Goal: Information Seeking & Learning: Compare options

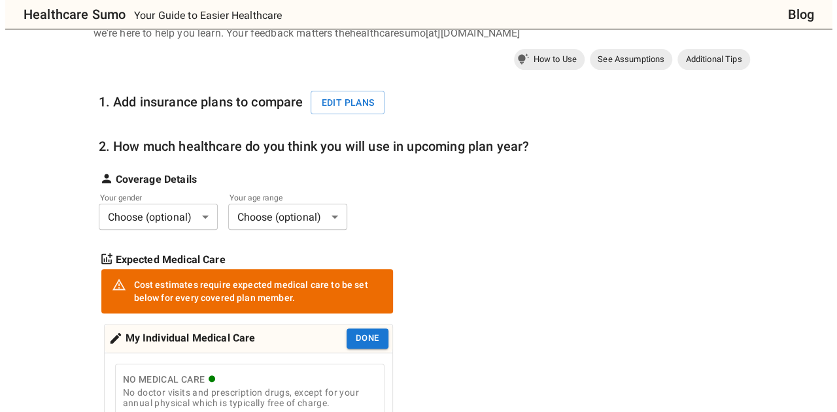
scroll to position [131, 0]
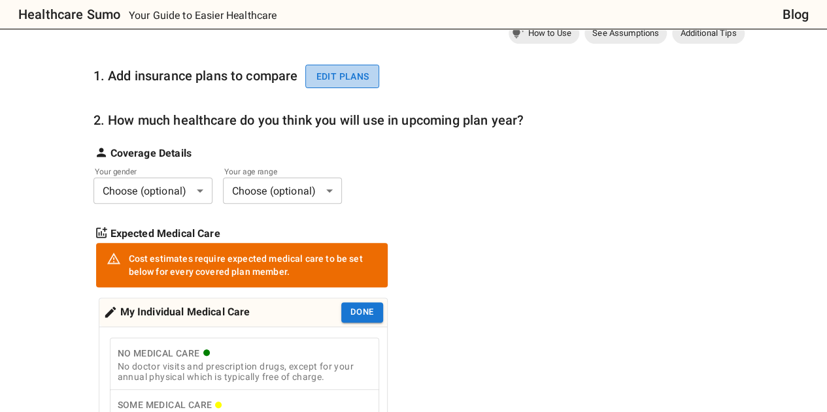
click at [331, 73] on button "Edit plans" at bounding box center [342, 77] width 74 height 24
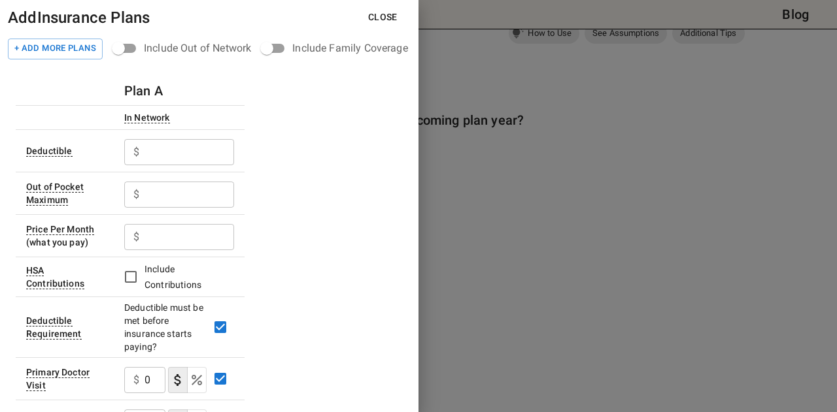
click at [173, 158] on input "text" at bounding box center [189, 152] width 90 height 26
type input "0"
click at [166, 190] on input "text" at bounding box center [189, 195] width 90 height 26
type input "6"
type input "10000"
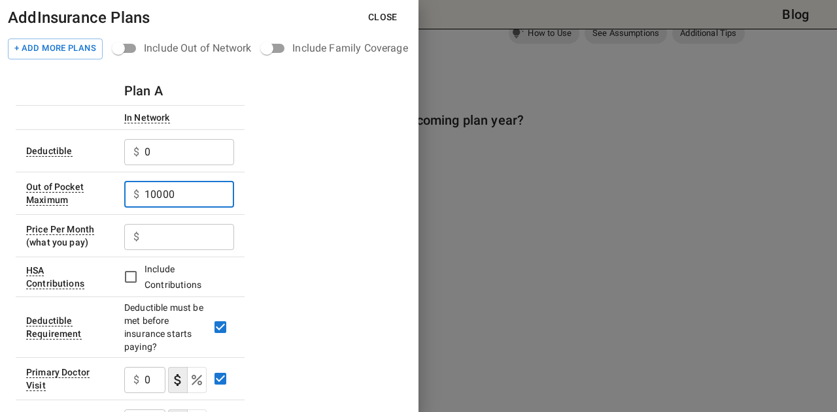
click at [171, 238] on input "text" at bounding box center [189, 237] width 90 height 26
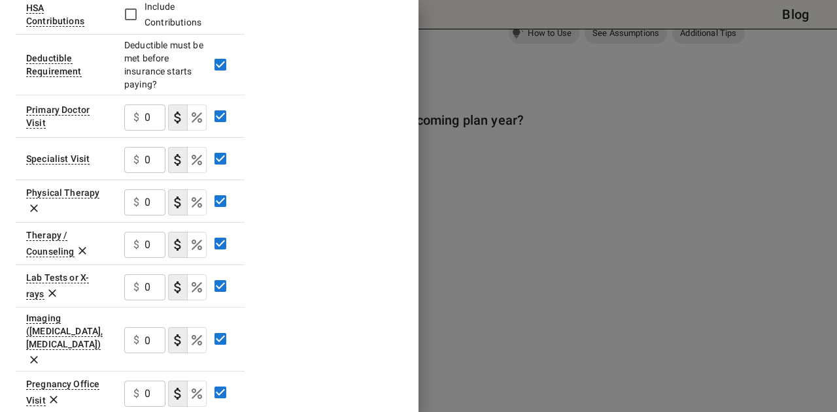
scroll to position [262, 0]
type input "550.37"
click at [149, 116] on input "0" at bounding box center [154, 118] width 21 height 26
type input "30"
type button "COPAYMENT"
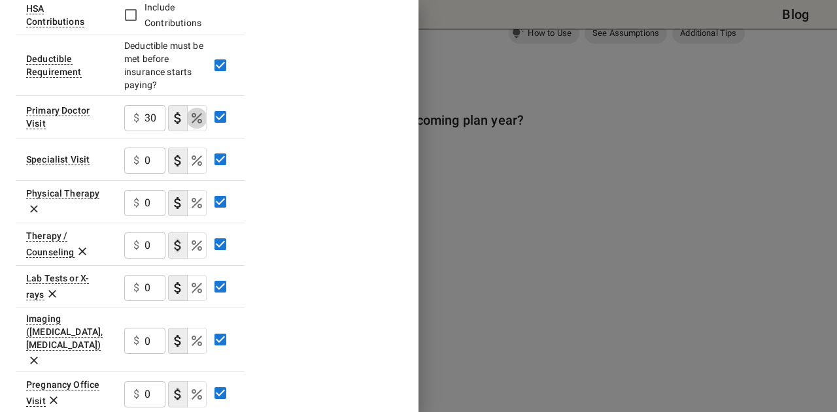
type button "COINSURANCE"
type input "65"
click at [352, 175] on div "Plan A In Network Deductible $ 0 ​ Out of Pocket Maximum $ 10000 ​ Price Per Mo…" at bounding box center [209, 305] width 387 height 983
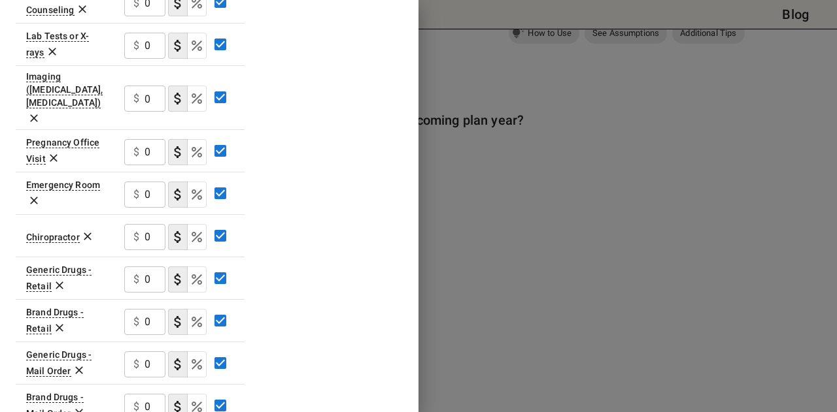
scroll to position [506, 0]
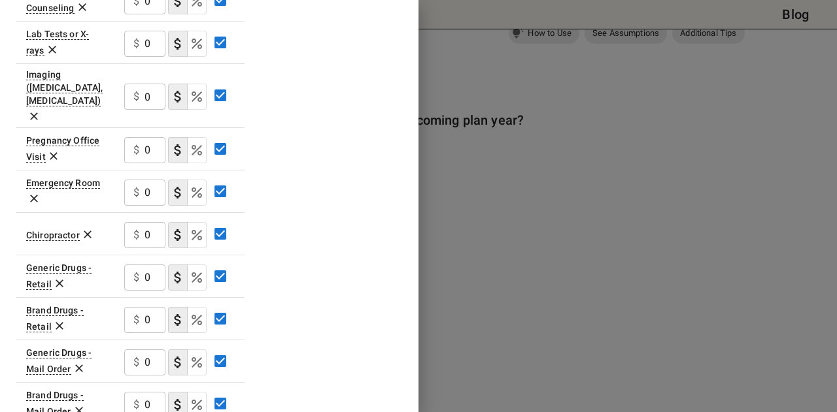
click at [144, 180] on input "0" at bounding box center [154, 193] width 21 height 26
type input "4000"
click at [326, 189] on div "Plan A In Network Deductible $ 0 ​ Out of Pocket Maximum $ 10000 ​ Price Per Mo…" at bounding box center [209, 61] width 387 height 983
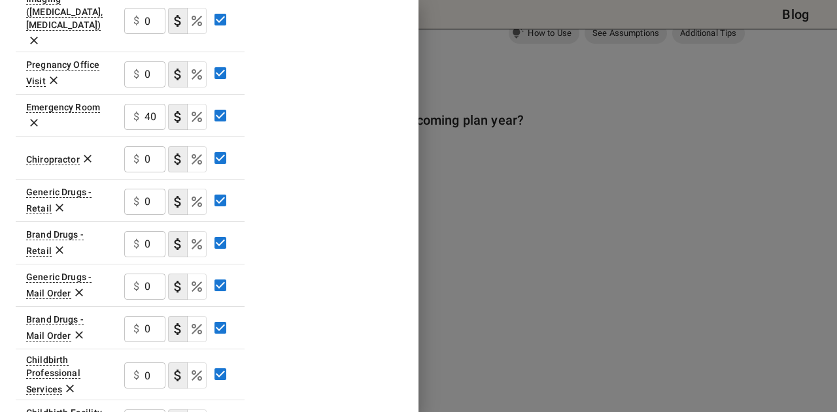
scroll to position [584, 0]
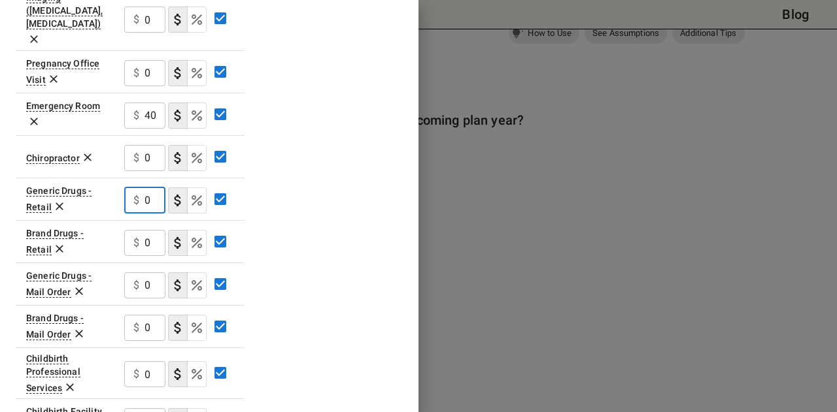
click at [145, 188] on input "0" at bounding box center [154, 201] width 21 height 26
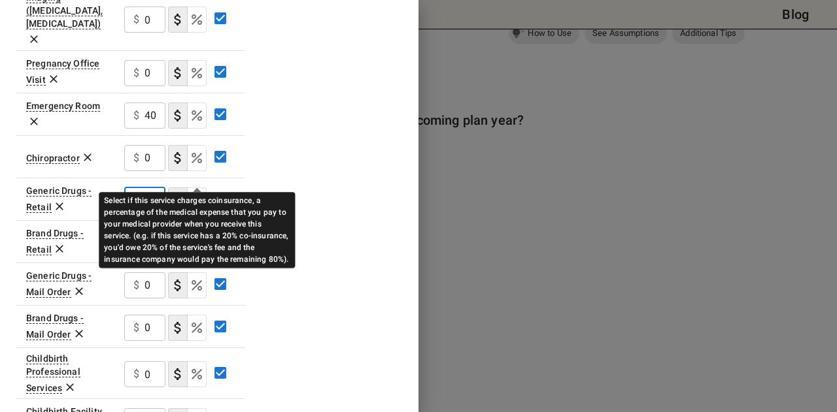
scroll to position [0, 1]
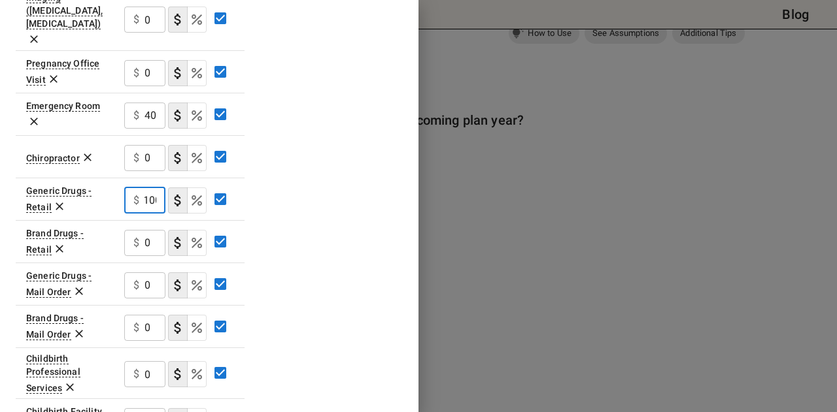
type input "100"
click at [145, 230] on input "0" at bounding box center [154, 243] width 21 height 26
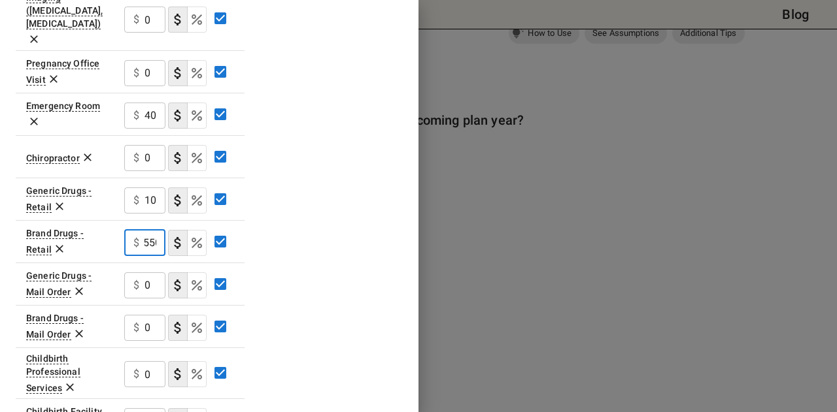
type input "550"
click at [156, 273] on input "0" at bounding box center [154, 286] width 21 height 26
type input "20"
type button "COPAYMENT"
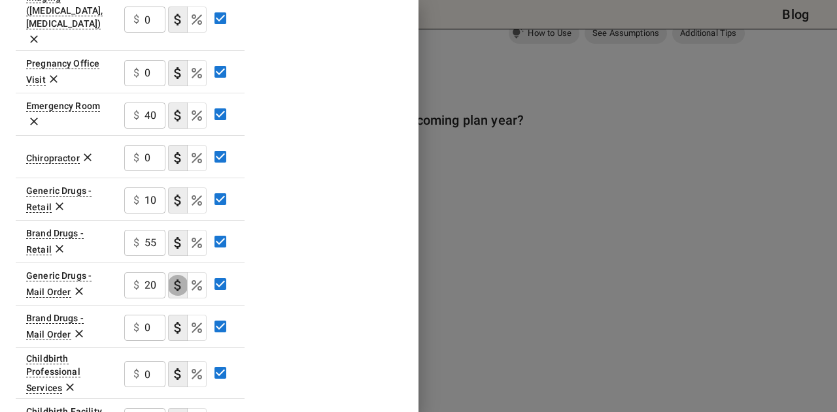
type button "COINSURANCE"
type input "110"
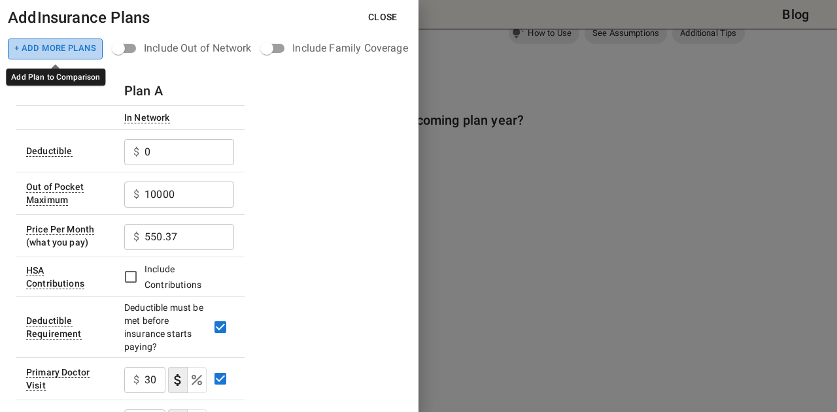
click at [52, 50] on button "+ Add More Plans" at bounding box center [55, 49] width 95 height 21
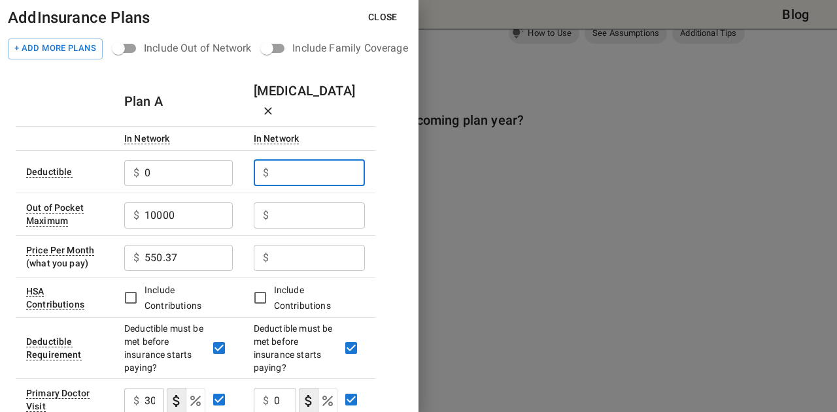
click at [289, 160] on input "text" at bounding box center [319, 173] width 91 height 26
type input "2000"
click at [306, 203] on input "text" at bounding box center [319, 216] width 91 height 26
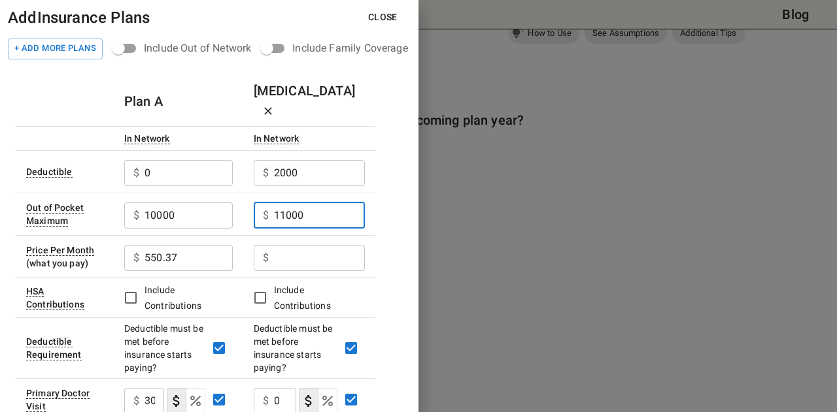
type input "11000"
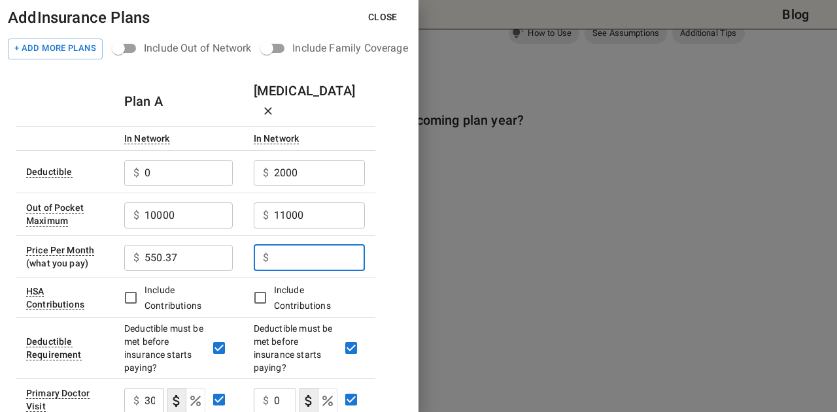
click at [310, 245] on input "text" at bounding box center [319, 258] width 91 height 26
type input "179.81"
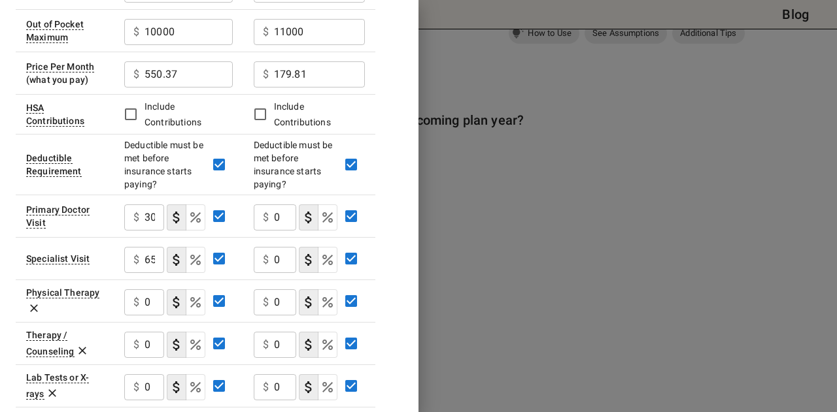
scroll to position [186, 0]
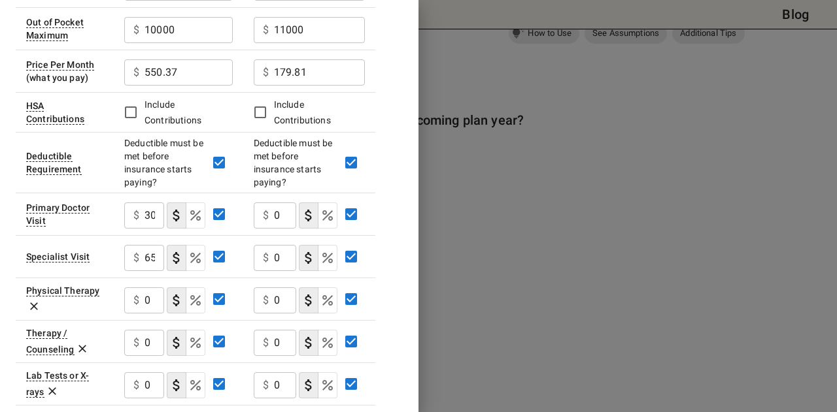
click at [280, 203] on input "0" at bounding box center [285, 216] width 22 height 26
type input "20"
type button "COPAYMENT"
type button "COINSURANCE"
type button "COPAYMENT"
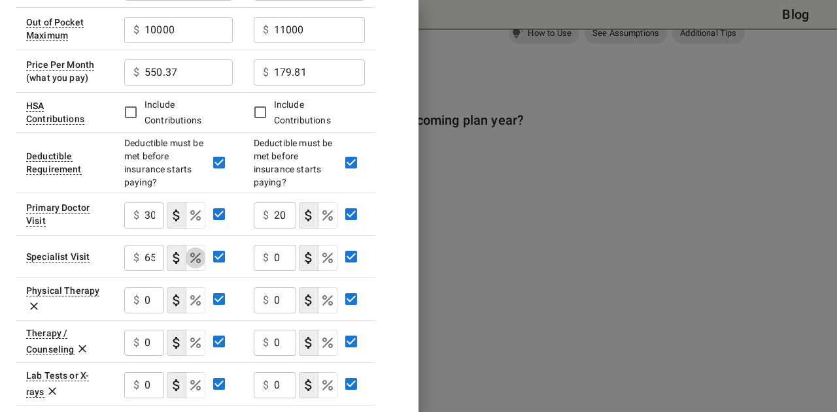
type button "COINSURANCE"
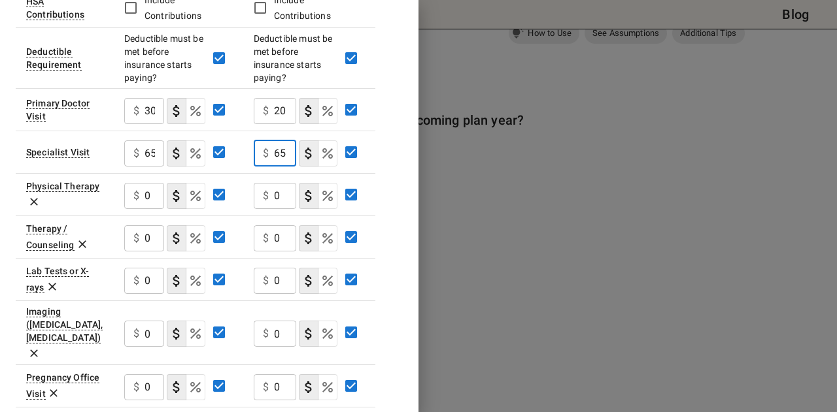
scroll to position [293, 0]
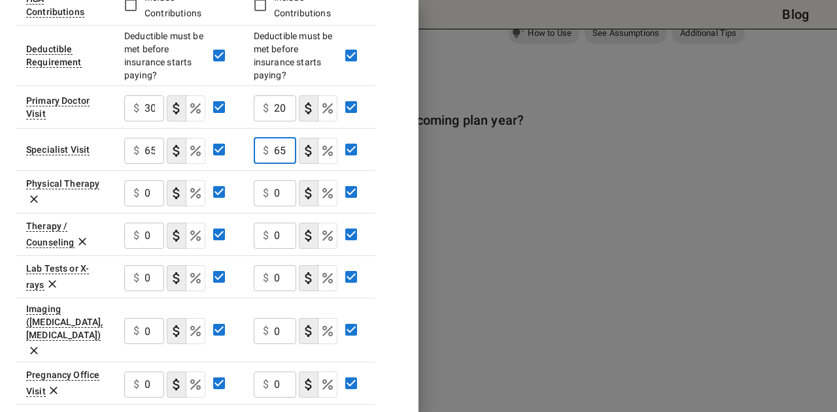
type input "65"
click at [277, 265] on input "0" at bounding box center [285, 278] width 22 height 26
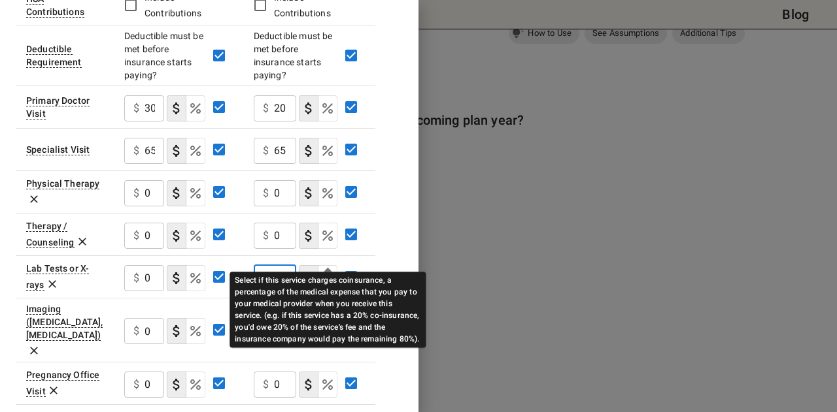
click at [324, 271] on icon "Select if this service charges coinsurance, a percentage of the medical expense…" at bounding box center [328, 279] width 16 height 16
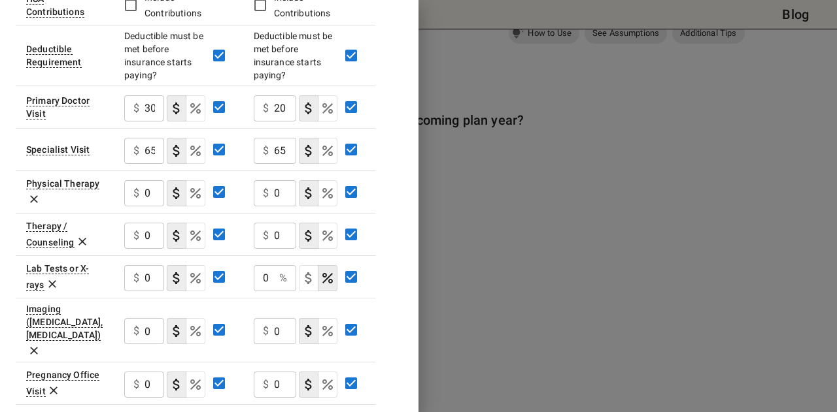
click at [270, 265] on input "0" at bounding box center [264, 278] width 20 height 26
type input "20"
click at [281, 318] on input "0" at bounding box center [285, 331] width 22 height 26
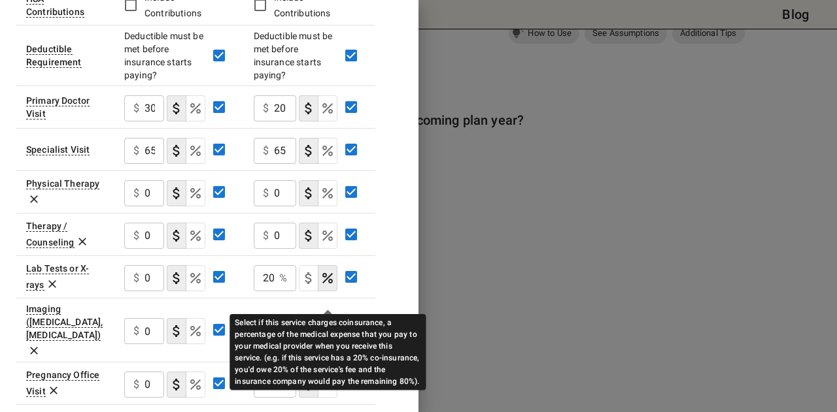
type input "20"
click at [326, 323] on icon "Select if this service charges coinsurance, a percentage of the medical expense…" at bounding box center [328, 331] width 16 height 16
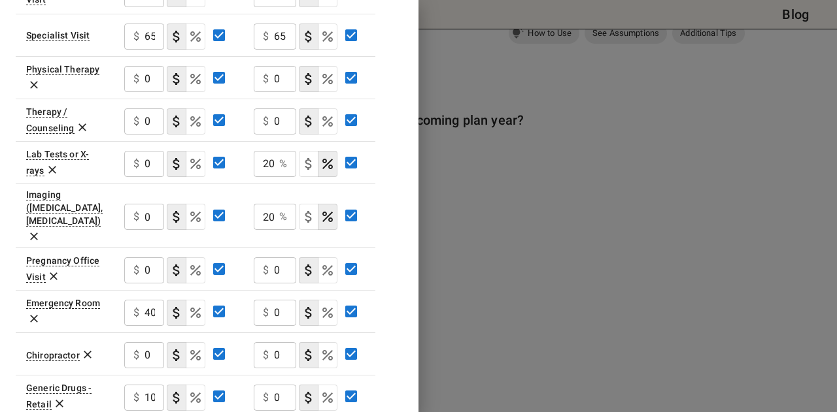
scroll to position [408, 0]
click at [278, 299] on input "0" at bounding box center [285, 312] width 22 height 26
type input "400"
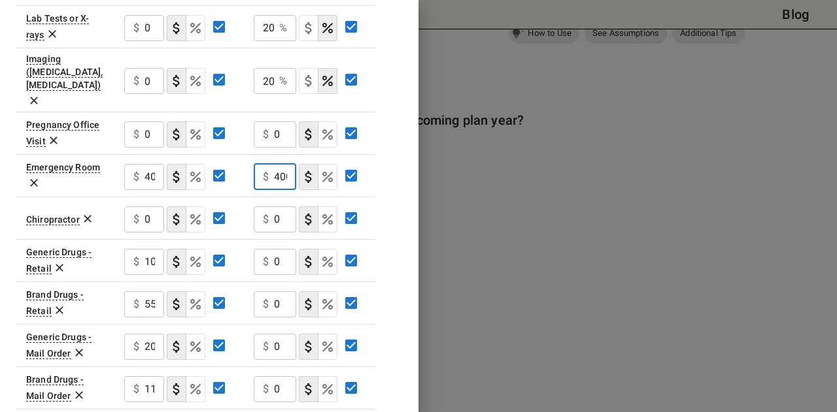
scroll to position [552, 0]
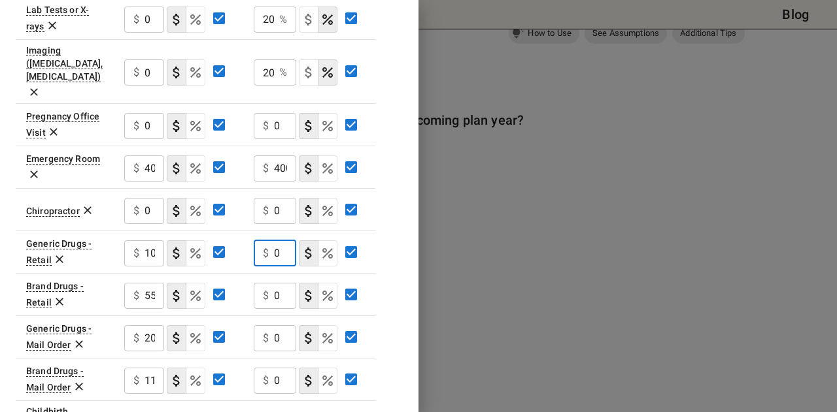
click at [275, 240] on input "0" at bounding box center [285, 253] width 22 height 26
type input "100"
type button "COPAYMENT"
type button "COINSURANCE"
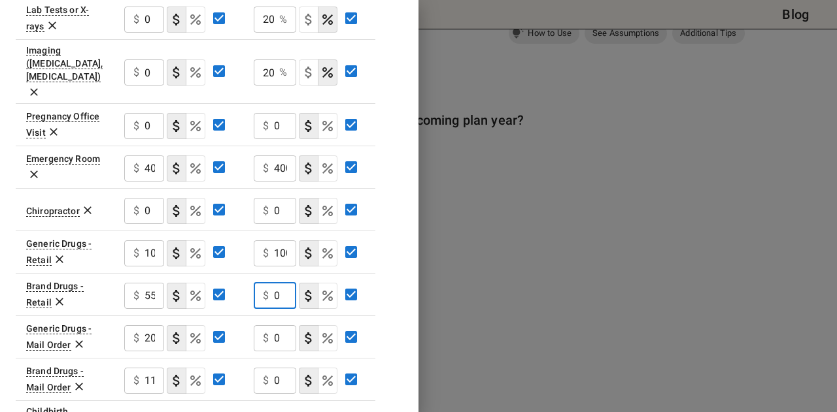
click at [280, 283] on input "0" at bounding box center [285, 296] width 22 height 26
type input "55"
click at [277, 325] on input "0" at bounding box center [285, 338] width 22 height 26
type input "200"
click at [277, 368] on input "0" at bounding box center [285, 381] width 22 height 26
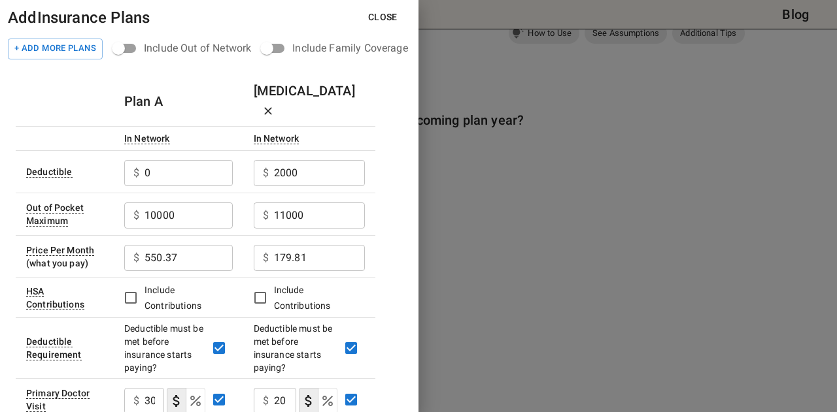
type input "110"
click at [385, 16] on button "Close" at bounding box center [382, 17] width 50 height 24
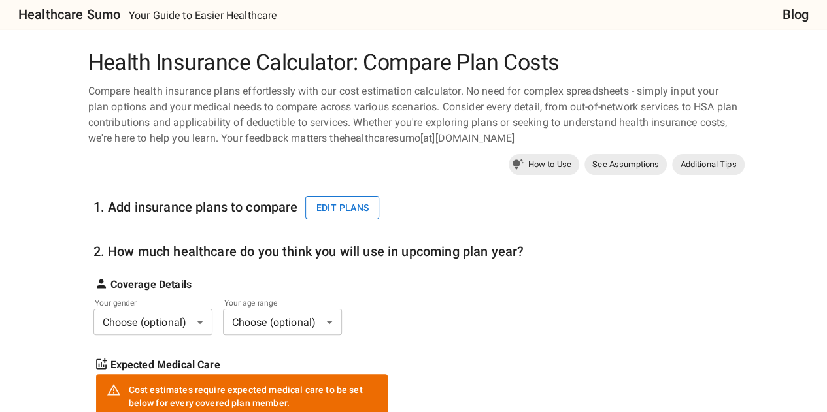
click at [346, 206] on button "Edit plans" at bounding box center [342, 208] width 74 height 24
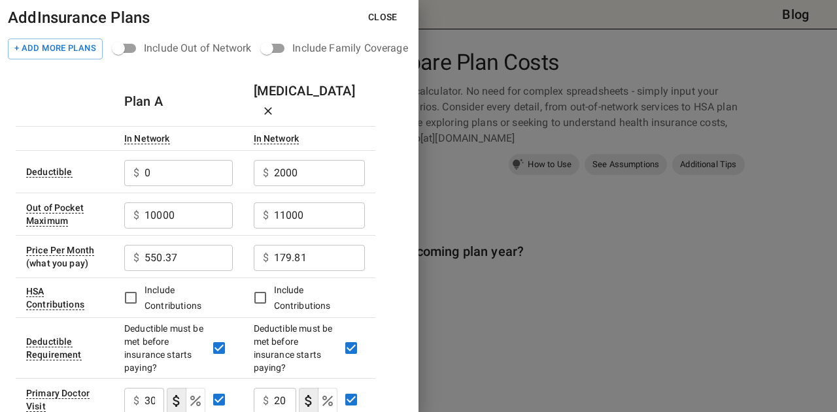
click at [576, 279] on div at bounding box center [418, 206] width 837 height 412
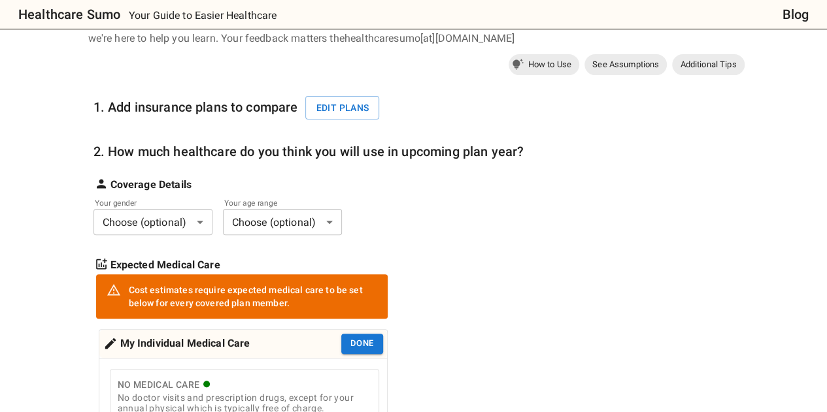
scroll to position [108, 0]
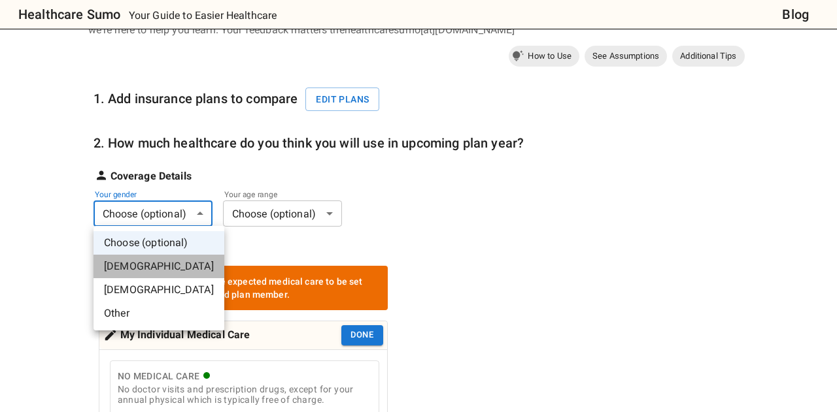
click at [182, 259] on li "[DEMOGRAPHIC_DATA]" at bounding box center [158, 267] width 131 height 24
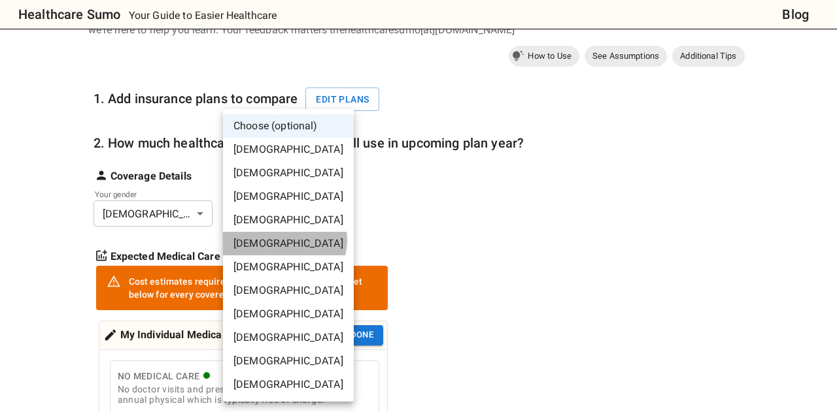
click at [284, 240] on li "[DEMOGRAPHIC_DATA]" at bounding box center [288, 244] width 131 height 24
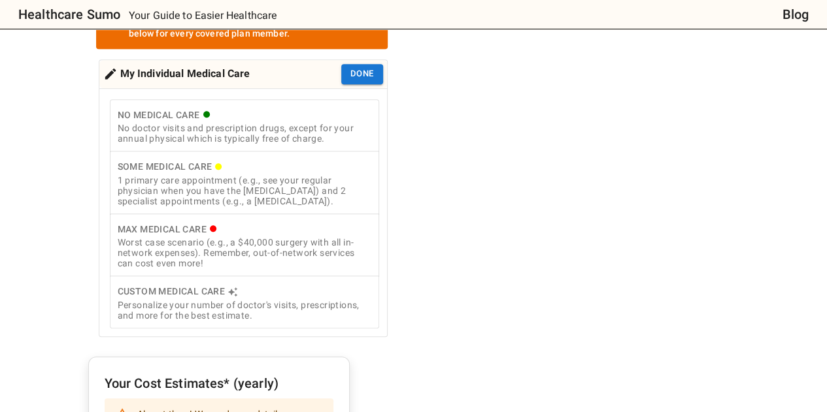
scroll to position [371, 0]
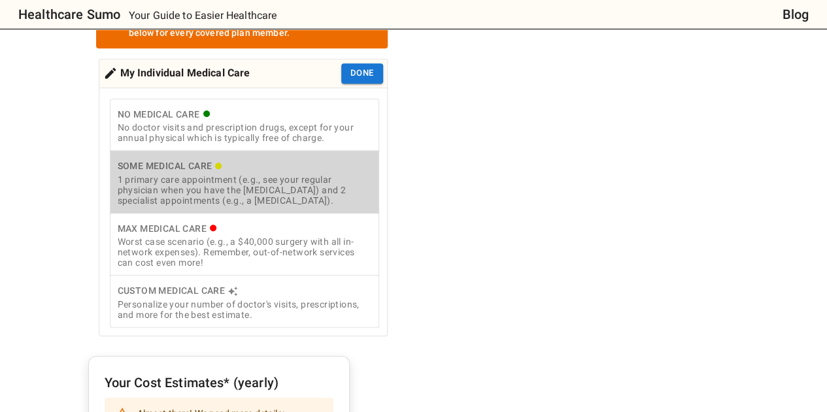
click at [288, 179] on div "1 primary care appointment (e.g., see your regular physician when you have the …" at bounding box center [245, 189] width 254 height 31
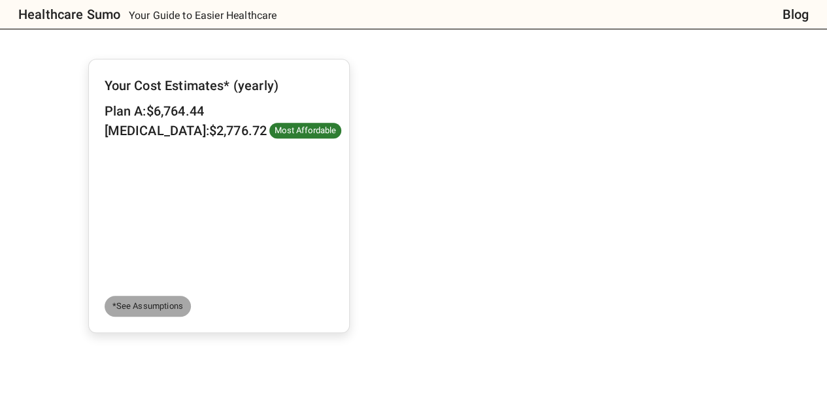
click at [144, 307] on span "*See Assumptions" at bounding box center [148, 306] width 86 height 13
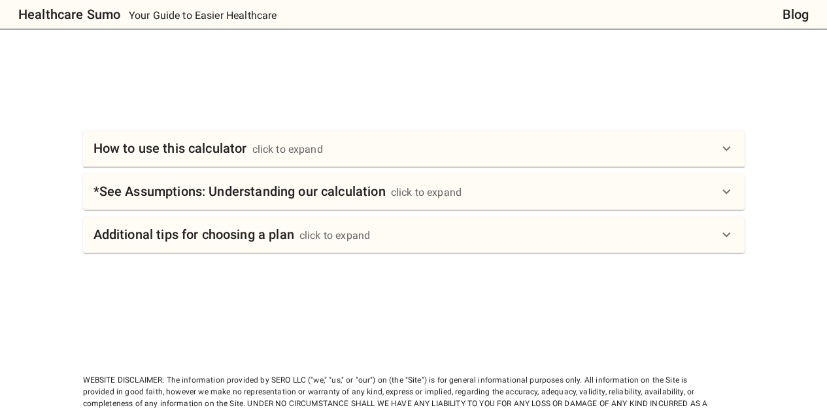
scroll to position [799, 0]
click at [311, 189] on h6 "*See Assumptions: Understanding our calculation" at bounding box center [239, 192] width 292 height 21
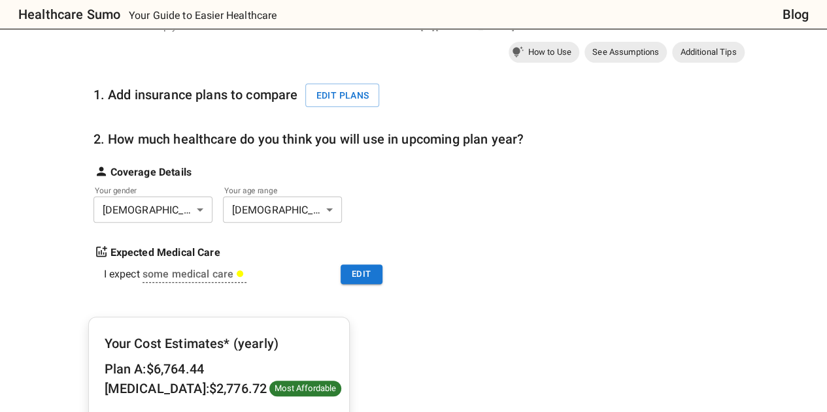
scroll to position [112, 0]
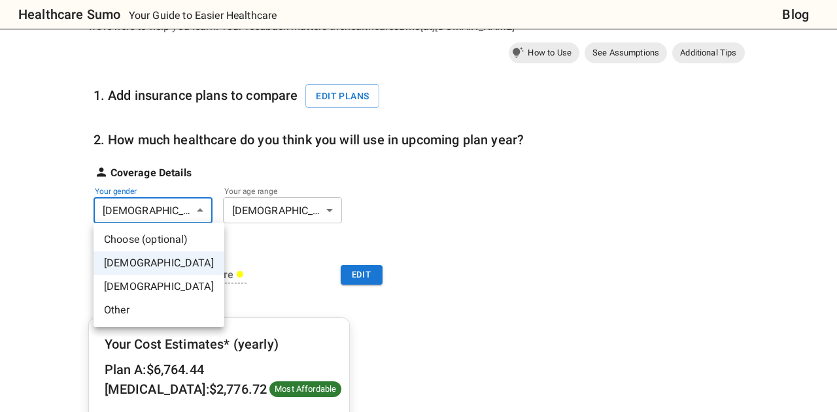
click at [197, 205] on div at bounding box center [418, 206] width 837 height 412
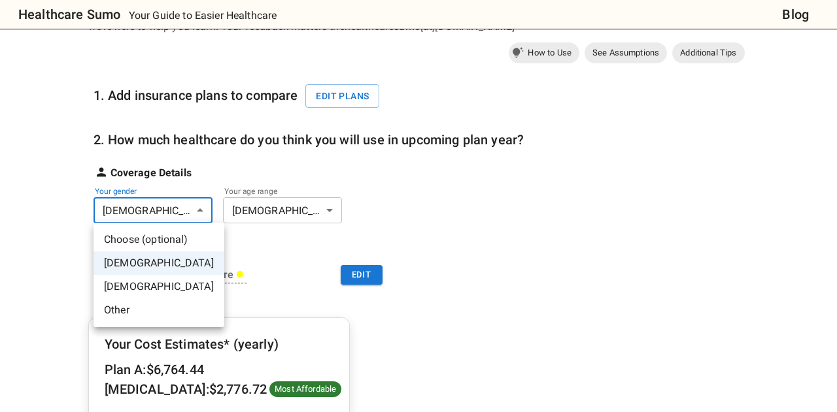
click at [161, 305] on li "Other" at bounding box center [158, 311] width 131 height 24
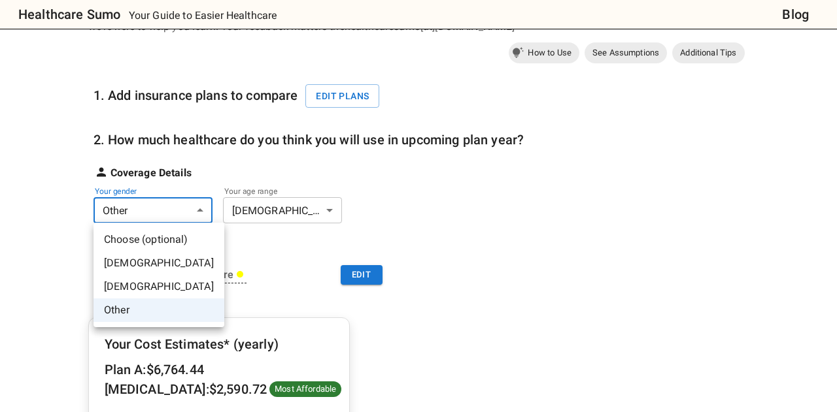
click at [175, 257] on li "[DEMOGRAPHIC_DATA]" at bounding box center [158, 264] width 131 height 24
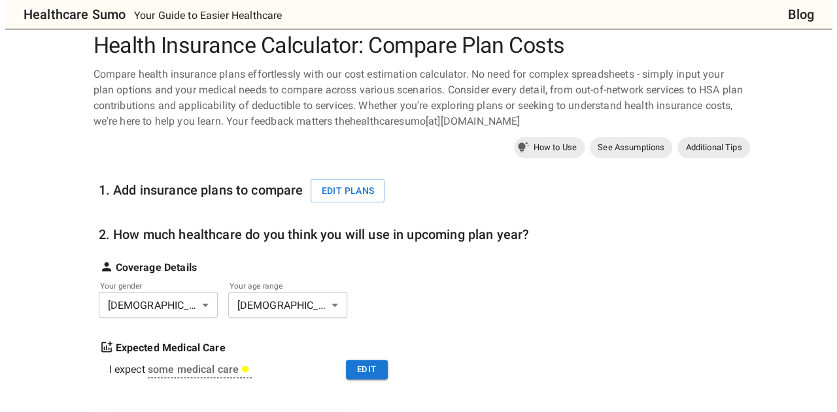
scroll to position [0, 0]
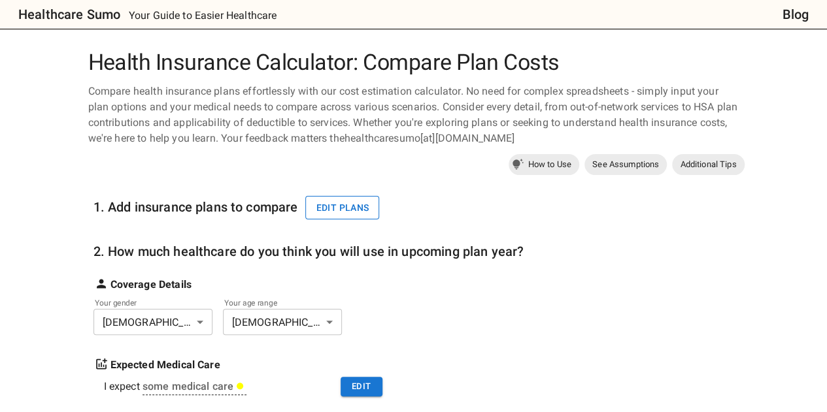
click at [350, 202] on button "Edit plans" at bounding box center [342, 208] width 74 height 24
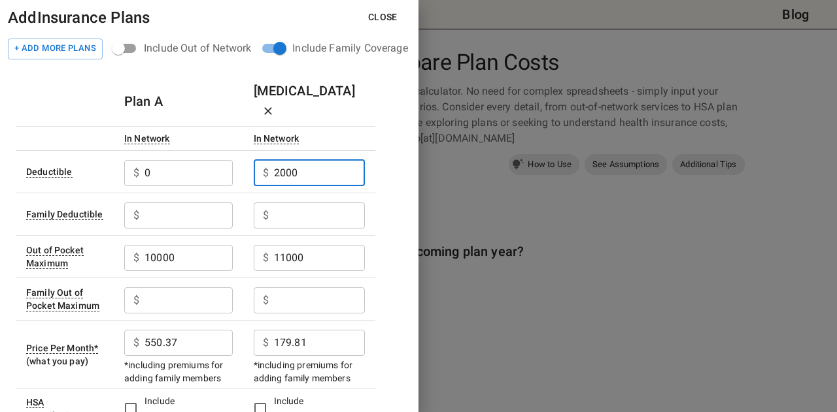
click at [291, 160] on input "2000" at bounding box center [319, 173] width 91 height 26
type input "1000"
click at [174, 203] on input "text" at bounding box center [188, 216] width 88 height 26
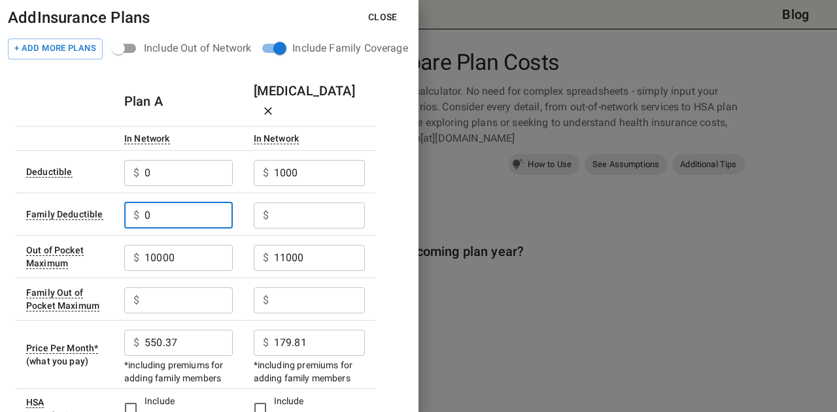
type input "0"
click at [292, 203] on input "text" at bounding box center [319, 216] width 91 height 26
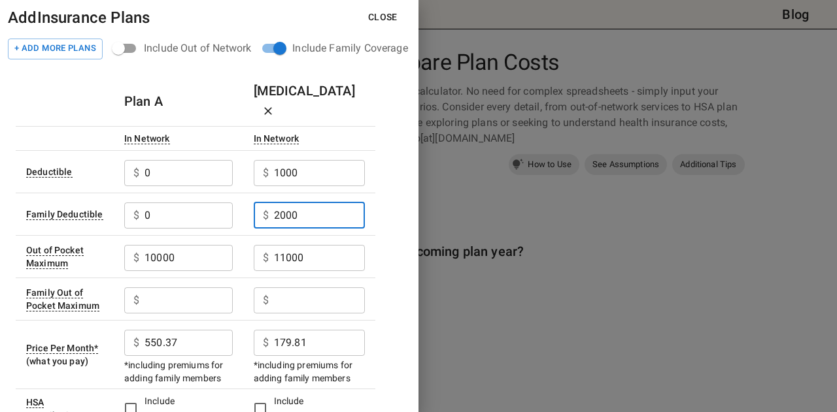
type input "2000"
click at [184, 245] on input "10000" at bounding box center [188, 258] width 88 height 26
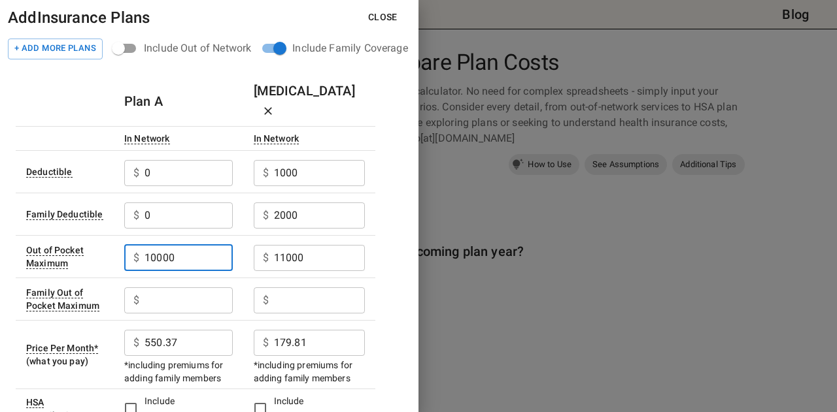
click at [184, 245] on input "10000" at bounding box center [188, 258] width 88 height 26
type input "5500"
click at [167, 288] on input "text" at bounding box center [188, 301] width 88 height 26
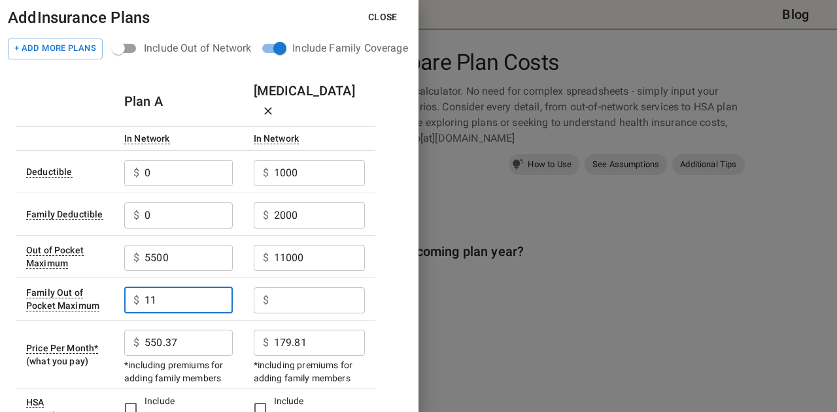
type input "1"
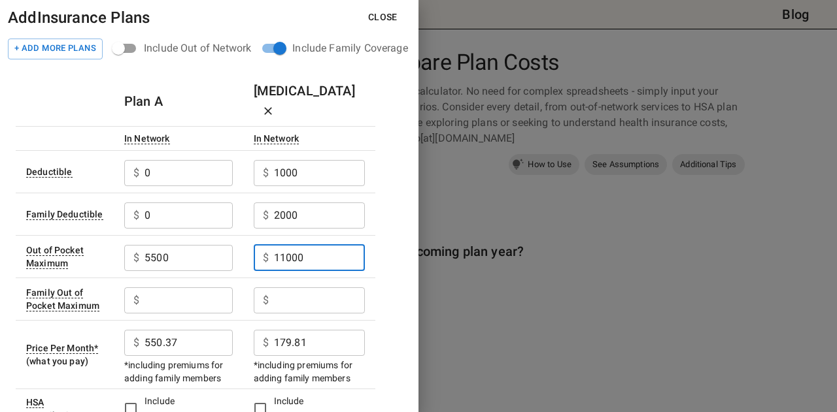
click at [306, 245] on input "11000" at bounding box center [319, 258] width 91 height 26
click at [306, 245] on input "1100022" at bounding box center [319, 258] width 91 height 26
type input "5500"
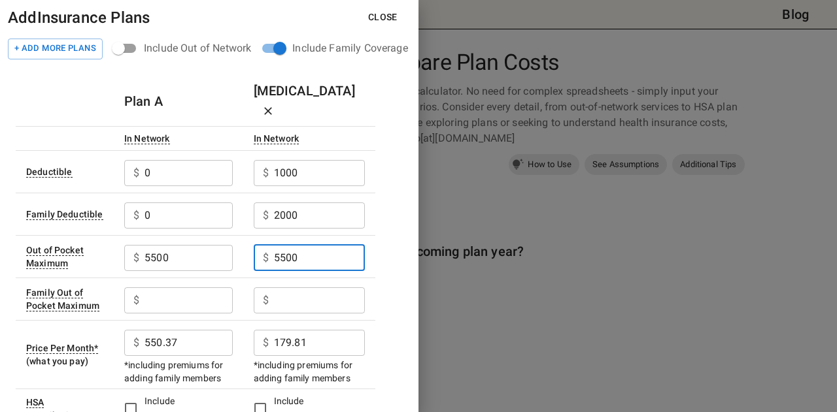
click at [306, 288] on input "text" at bounding box center [319, 301] width 91 height 26
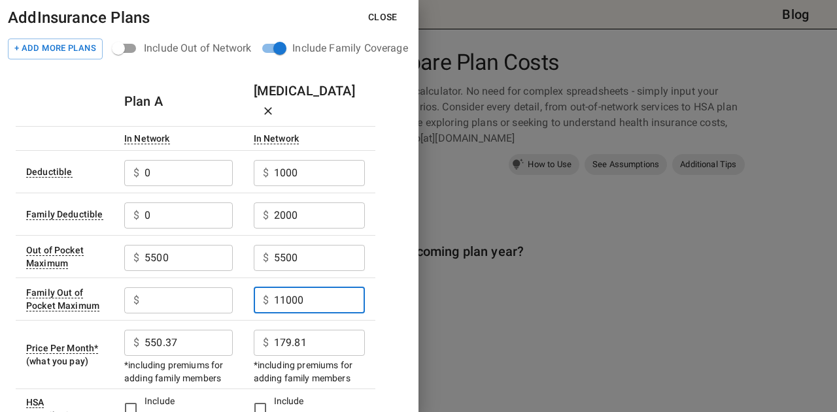
type input "11000"
click at [167, 245] on input "5500" at bounding box center [188, 258] width 88 height 26
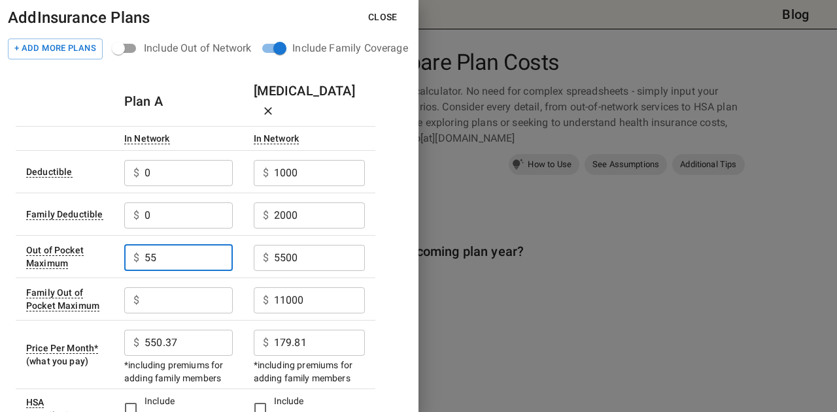
type input "5"
type input "5000"
click at [159, 288] on input "text" at bounding box center [188, 301] width 88 height 26
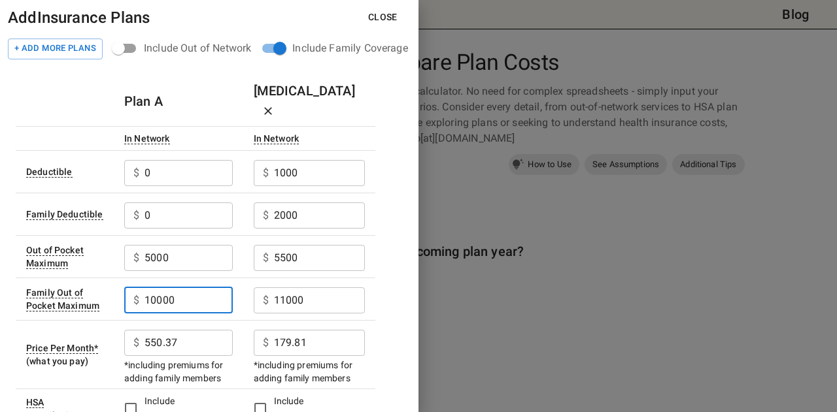
type input "10000"
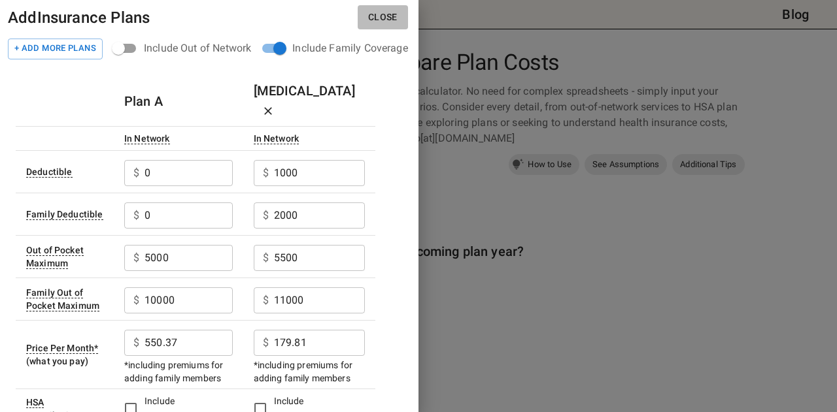
click at [387, 15] on button "Close" at bounding box center [382, 17] width 50 height 24
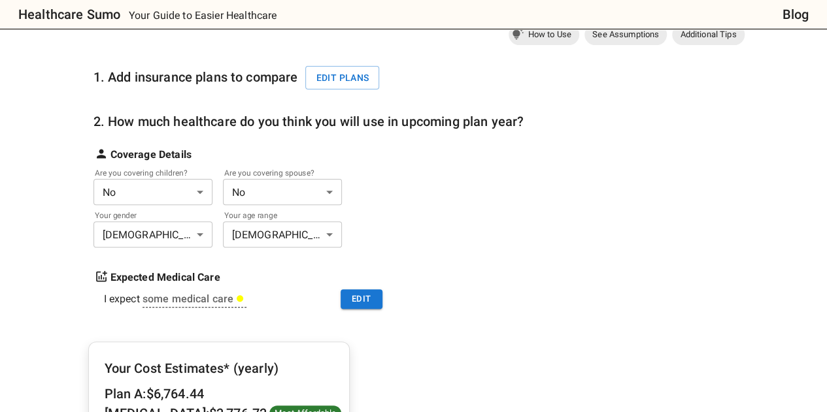
scroll to position [131, 0]
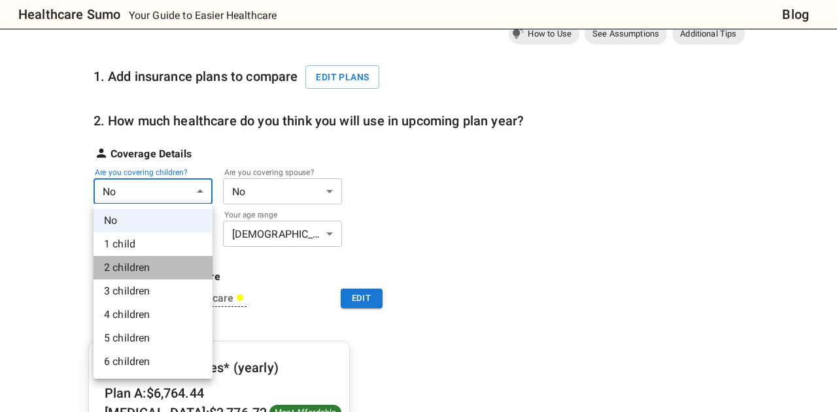
click at [161, 270] on li "2 children" at bounding box center [152, 268] width 119 height 24
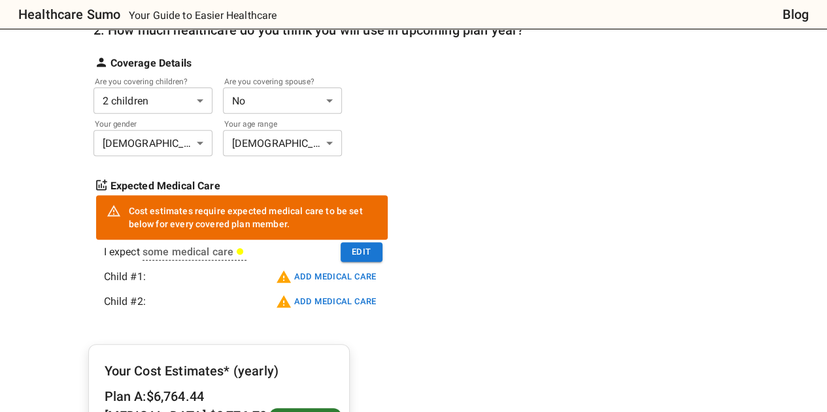
scroll to position [267, 0]
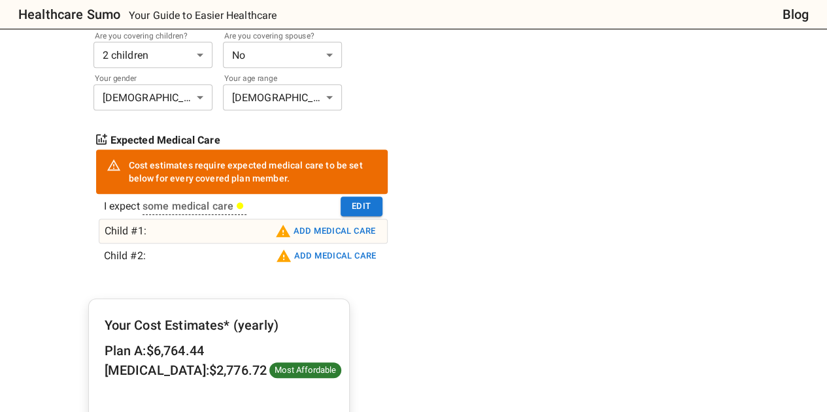
click at [317, 233] on button "Add medical care" at bounding box center [325, 231] width 107 height 21
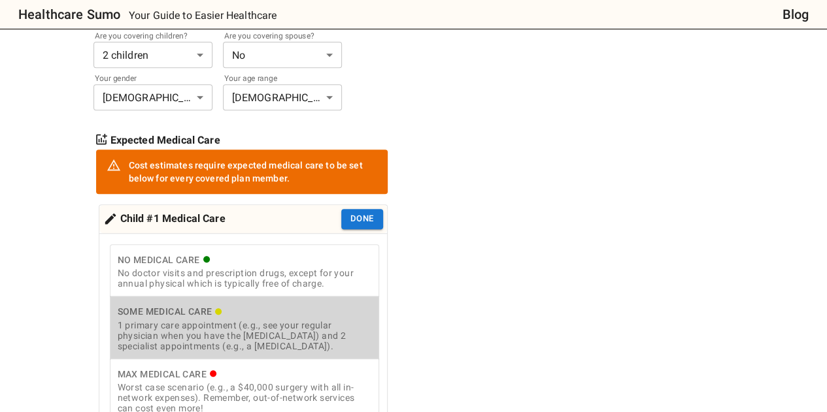
click at [246, 321] on div "1 primary care appointment (e.g., see your regular physician when you have the …" at bounding box center [245, 335] width 254 height 31
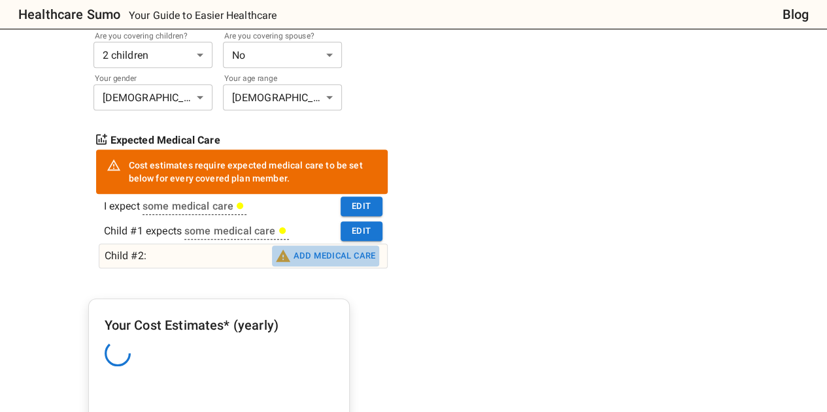
click at [301, 254] on button "Add medical care" at bounding box center [325, 256] width 107 height 21
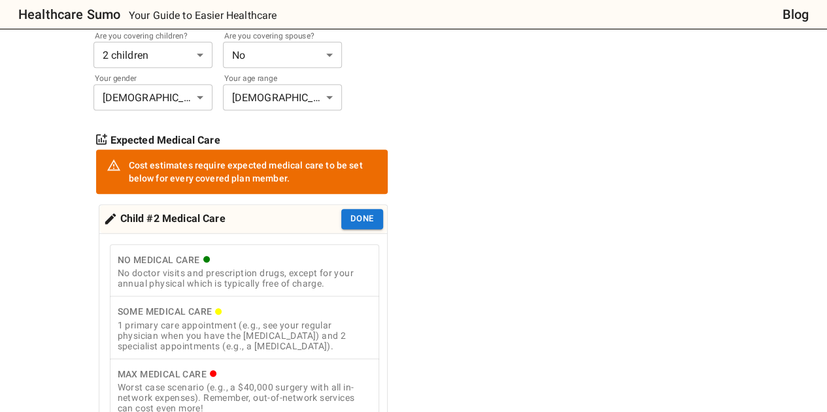
click at [237, 333] on div "1 primary care appointment (e.g., see your regular physician when you have the …" at bounding box center [245, 335] width 254 height 31
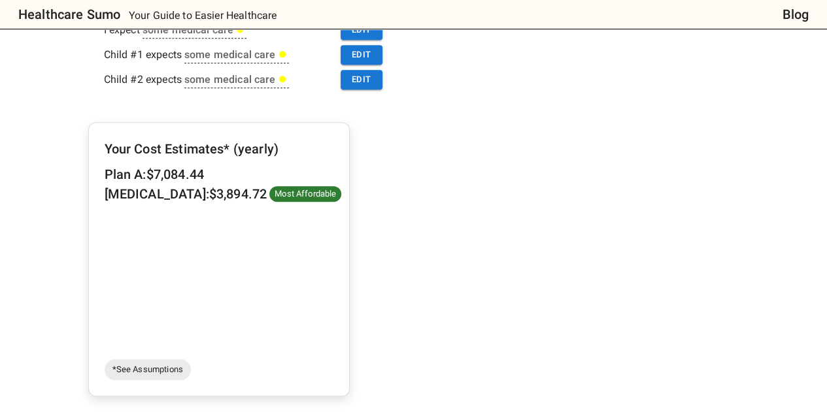
scroll to position [426, 0]
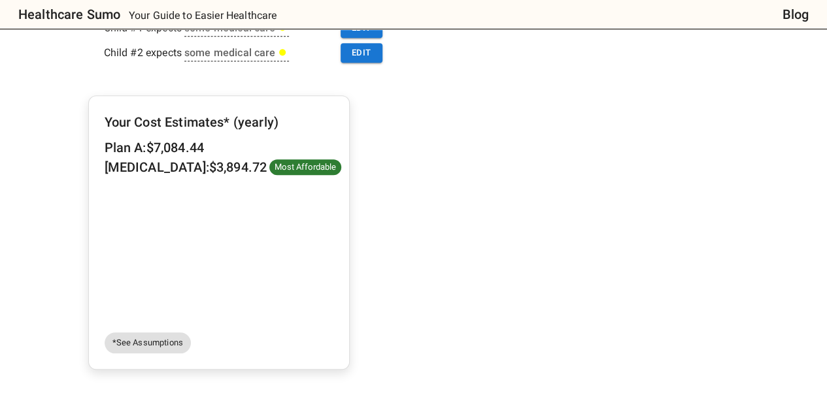
click at [141, 337] on span "*See Assumptions" at bounding box center [148, 343] width 86 height 13
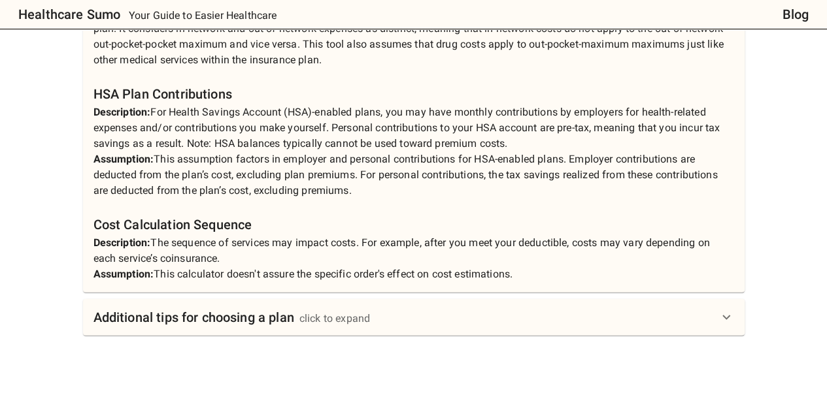
scroll to position [1459, 0]
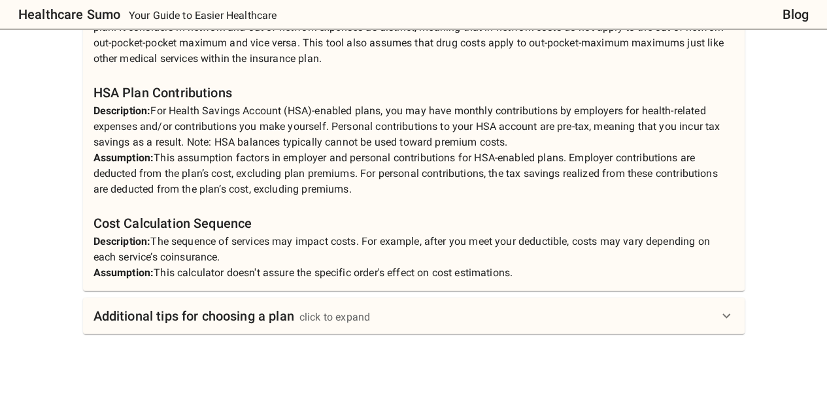
click at [284, 312] on h6 "Additional tips for choosing a plan" at bounding box center [193, 316] width 201 height 21
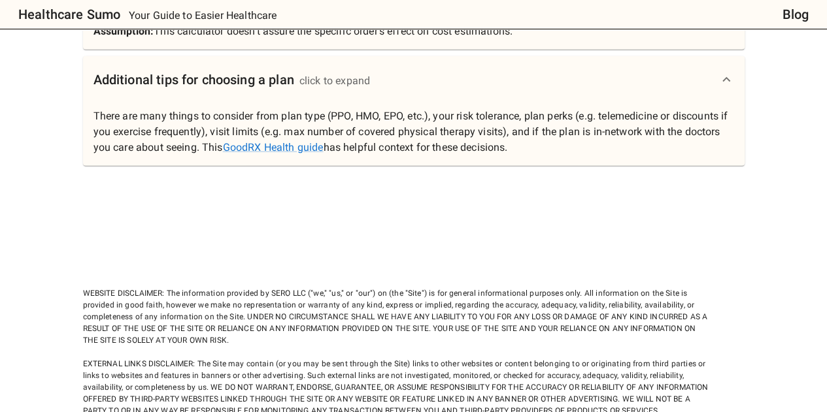
scroll to position [1683, 0]
